Goal: Obtain resource: Obtain resource

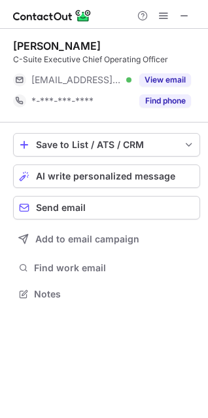
scroll to position [6, 6]
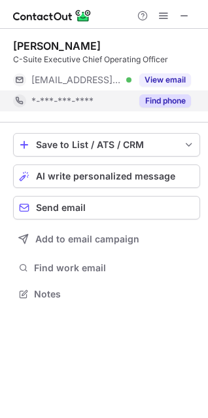
click at [170, 100] on button "Find phone" at bounding box center [165, 100] width 52 height 13
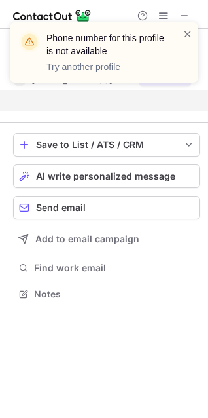
scroll to position [263, 208]
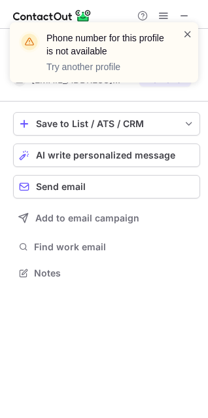
click at [185, 31] on span at bounding box center [188, 33] width 10 height 13
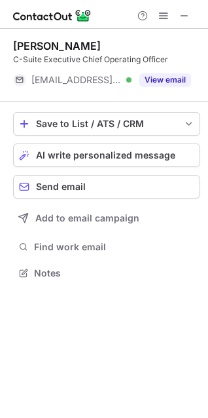
click at [187, 19] on span at bounding box center [184, 15] width 10 height 10
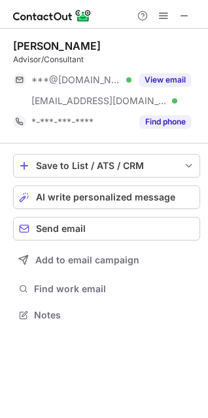
scroll to position [305, 208]
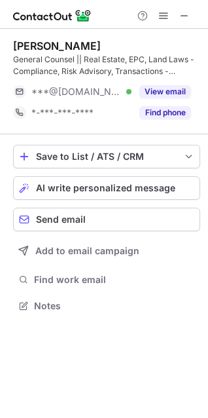
scroll to position [296, 208]
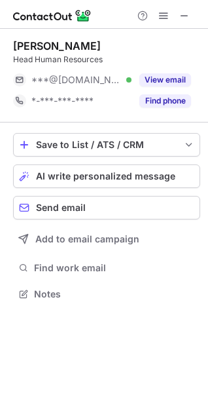
scroll to position [284, 208]
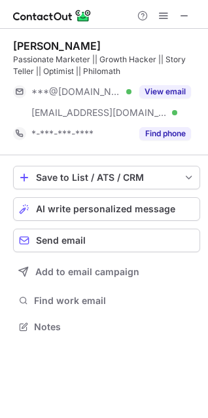
scroll to position [317, 208]
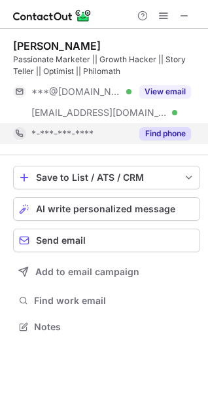
click at [174, 130] on button "Find phone" at bounding box center [165, 133] width 52 height 13
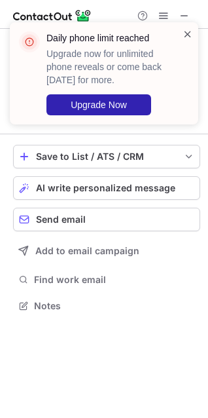
scroll to position [296, 208]
click at [191, 37] on span at bounding box center [188, 33] width 10 height 13
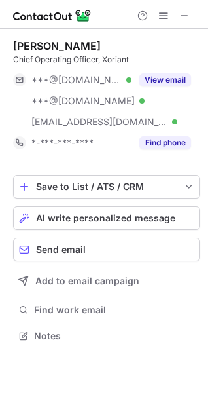
scroll to position [326, 208]
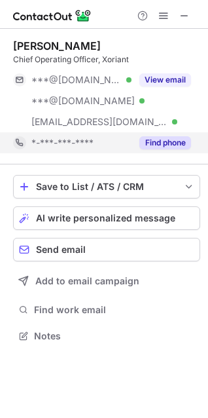
click at [177, 141] on button "Find phone" at bounding box center [165, 142] width 52 height 13
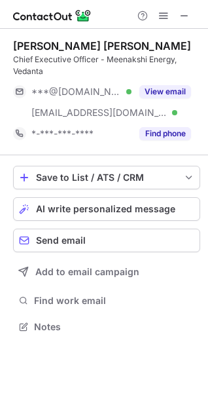
scroll to position [317, 208]
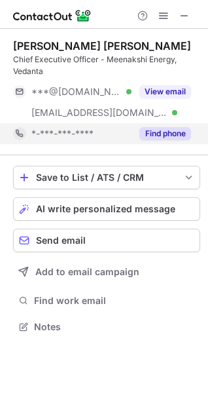
click at [179, 139] on button "Find phone" at bounding box center [165, 133] width 52 height 13
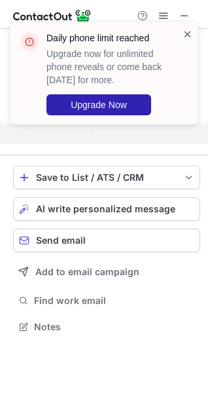
click at [192, 31] on span at bounding box center [188, 33] width 10 height 13
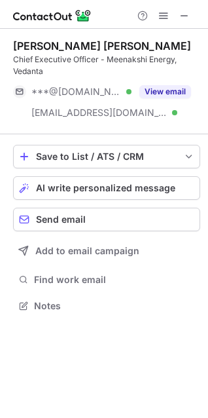
scroll to position [296, 208]
click at [186, 14] on span at bounding box center [184, 15] width 10 height 10
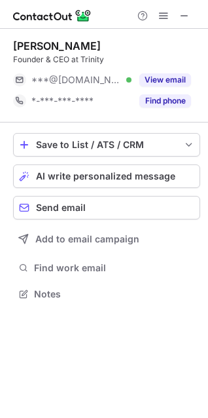
scroll to position [284, 208]
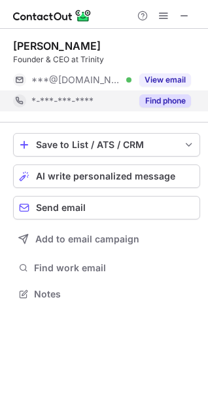
click at [169, 100] on button "Find phone" at bounding box center [165, 100] width 52 height 13
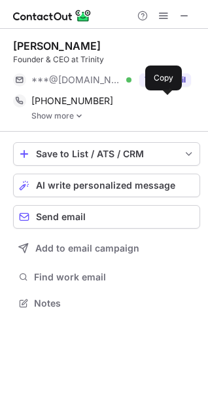
scroll to position [293, 208]
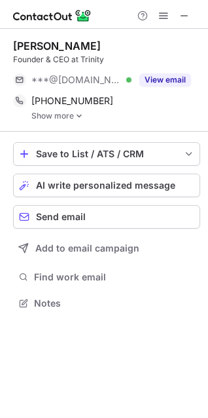
click at [78, 119] on img at bounding box center [79, 115] width 8 height 9
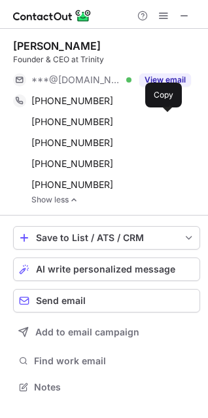
scroll to position [377, 208]
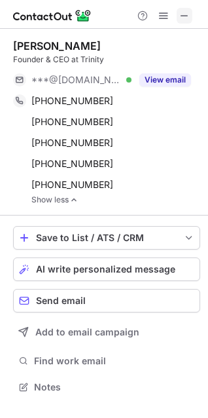
click at [186, 14] on span at bounding box center [184, 15] width 10 height 10
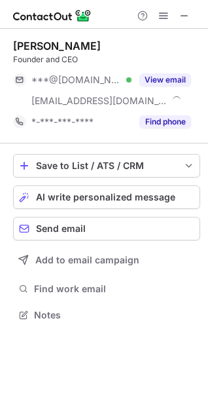
scroll to position [305, 208]
click at [189, 13] on span at bounding box center [184, 15] width 10 height 10
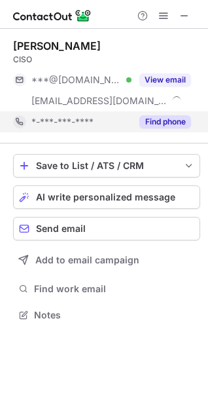
scroll to position [305, 208]
click at [172, 119] on button "Find phone" at bounding box center [165, 121] width 52 height 13
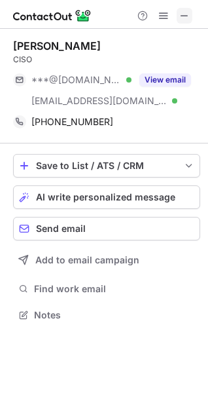
click at [188, 20] on span at bounding box center [184, 15] width 10 height 10
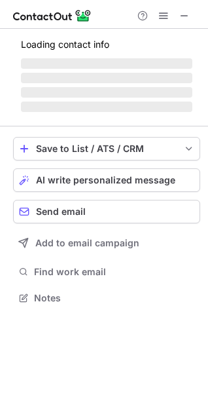
scroll to position [6, 6]
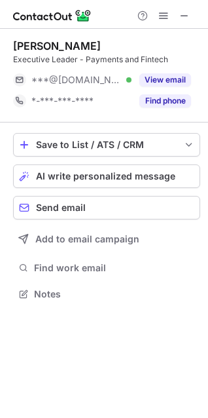
click at [162, 107] on button "Find phone" at bounding box center [165, 100] width 52 height 13
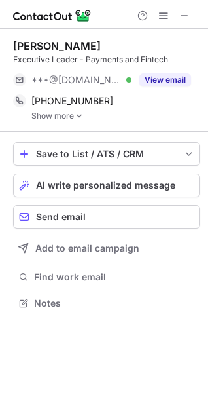
click at [75, 115] on img at bounding box center [79, 115] width 8 height 9
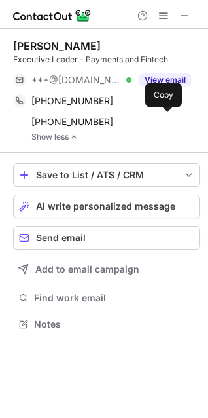
scroll to position [314, 208]
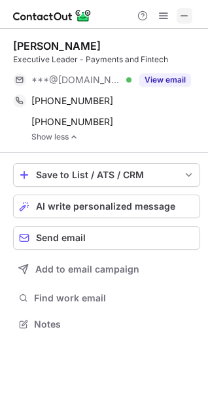
click at [187, 18] on span at bounding box center [184, 15] width 10 height 10
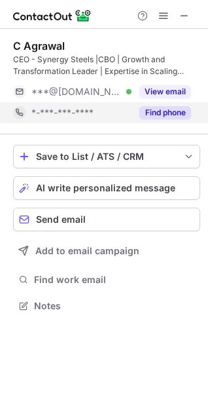
scroll to position [296, 208]
click at [164, 113] on button "Find phone" at bounding box center [165, 112] width 52 height 13
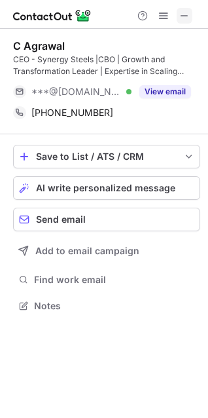
click at [189, 20] on span at bounding box center [184, 15] width 10 height 10
click at [187, 16] on span at bounding box center [184, 15] width 10 height 10
